Goal: Information Seeking & Learning: Learn about a topic

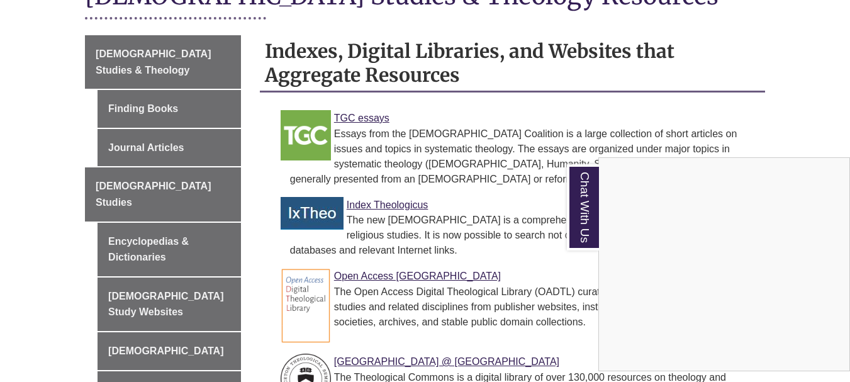
scroll to position [342, 0]
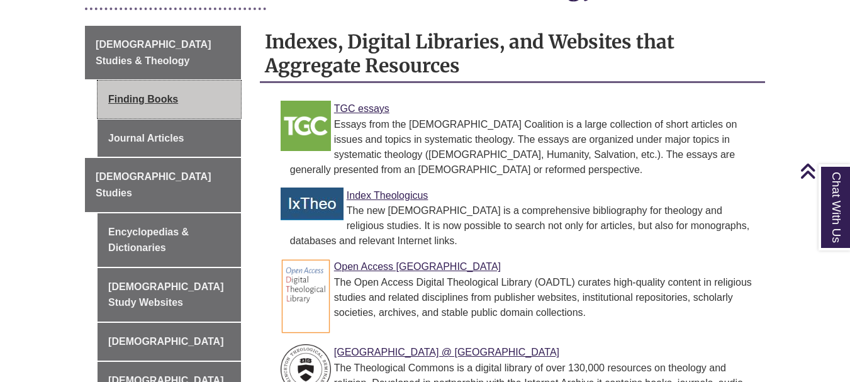
click at [142, 81] on link "Finding Books" at bounding box center [169, 100] width 143 height 38
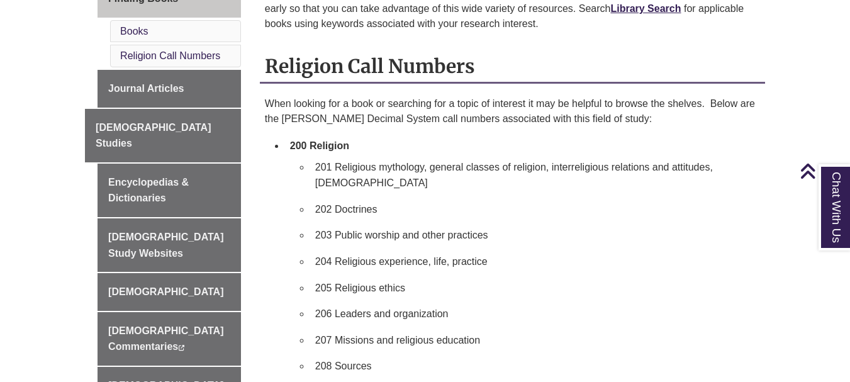
scroll to position [448, 0]
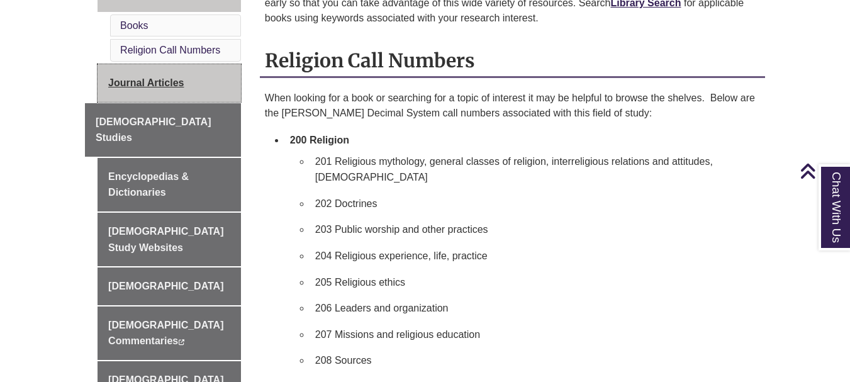
click at [167, 64] on link "Journal Articles" at bounding box center [169, 83] width 143 height 38
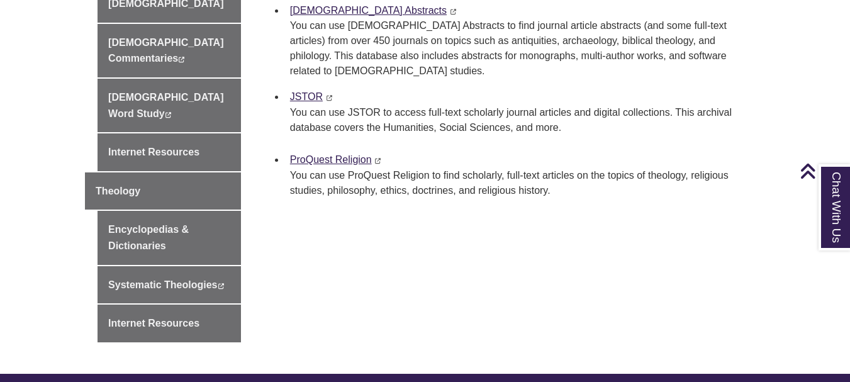
scroll to position [734, 0]
